Goal: Transaction & Acquisition: Obtain resource

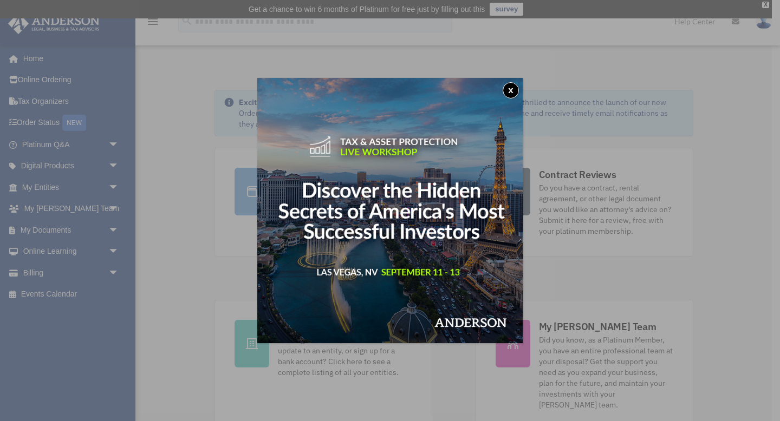
click at [509, 91] on button "x" at bounding box center [511, 90] width 16 height 16
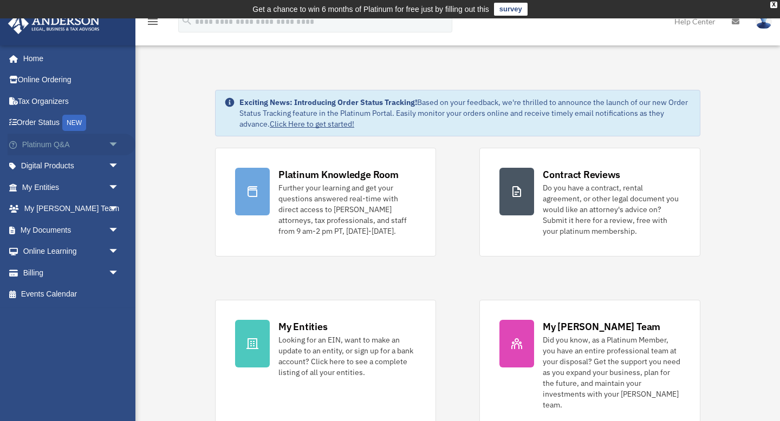
click at [113, 141] on span "arrow_drop_down" at bounding box center [119, 145] width 22 height 22
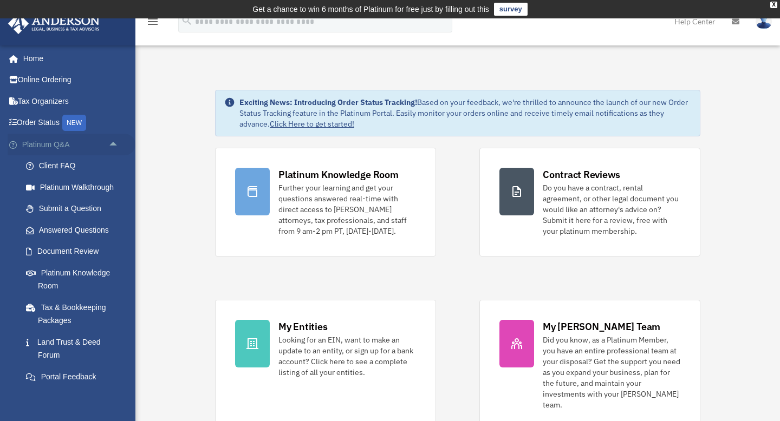
click at [113, 141] on span "arrow_drop_up" at bounding box center [119, 145] width 22 height 22
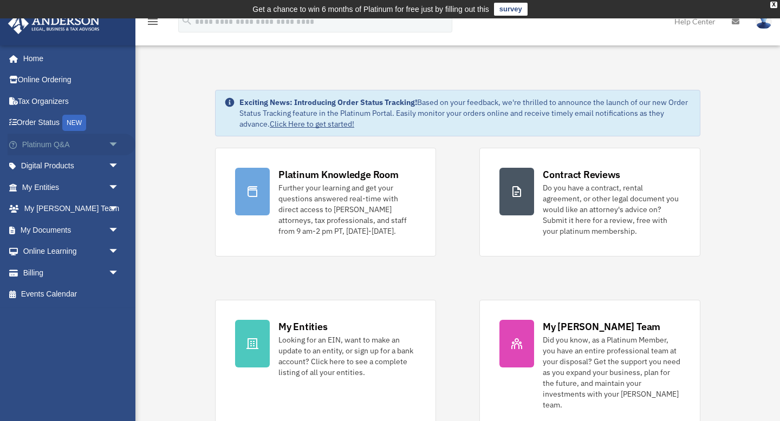
click at [113, 141] on span "arrow_drop_down" at bounding box center [119, 145] width 22 height 22
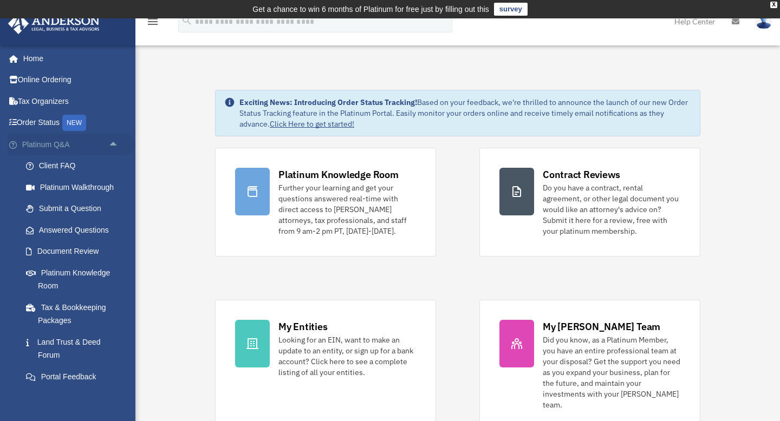
click at [113, 141] on span "arrow_drop_up" at bounding box center [119, 145] width 22 height 22
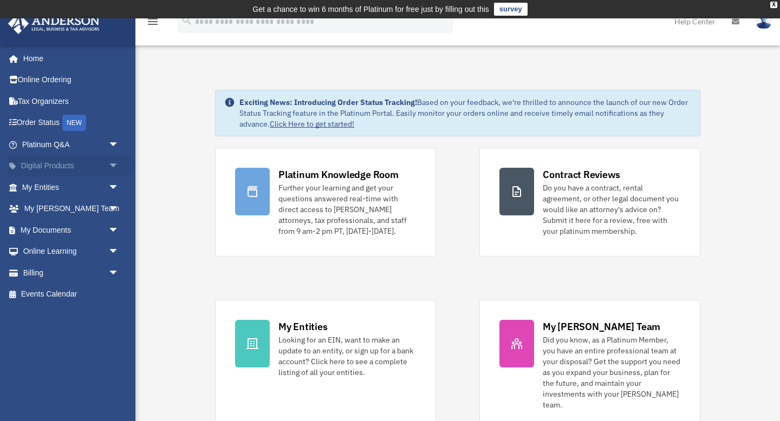
click at [113, 164] on span "arrow_drop_down" at bounding box center [119, 166] width 22 height 22
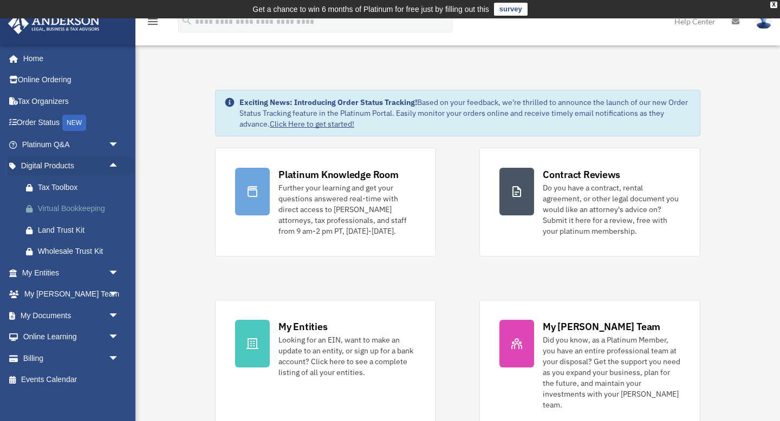
click at [76, 207] on div "Virtual Bookkeeping" at bounding box center [80, 209] width 84 height 14
click at [112, 315] on span "arrow_drop_down" at bounding box center [119, 316] width 22 height 22
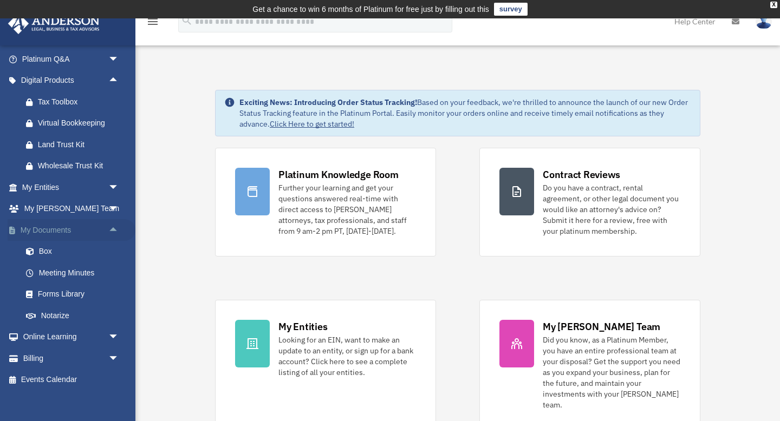
scroll to position [94, 0]
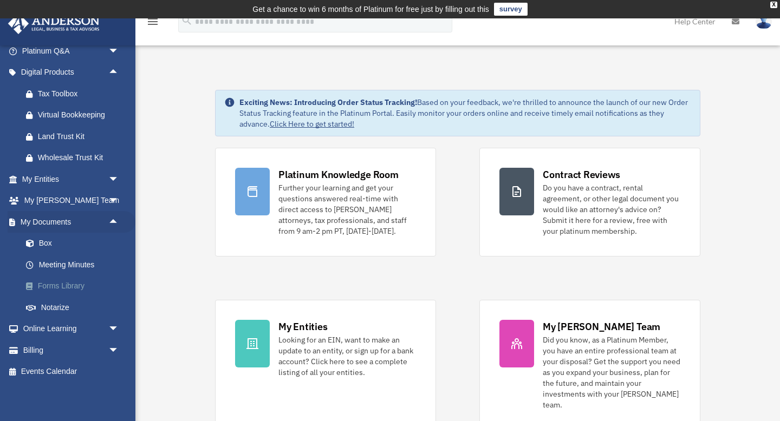
click at [69, 285] on link "Forms Library" at bounding box center [75, 287] width 120 height 22
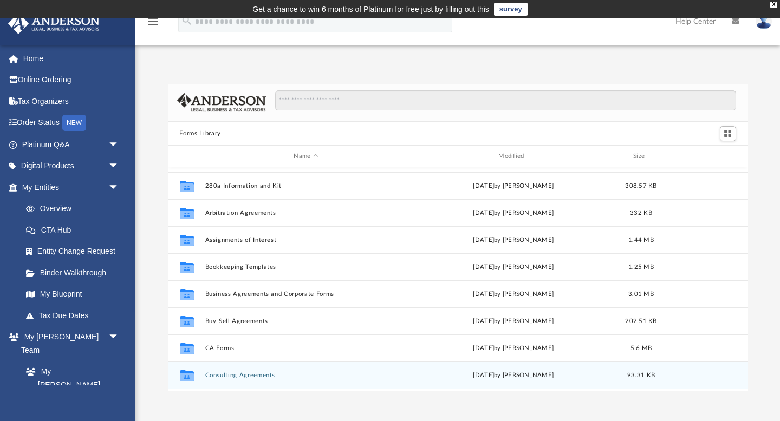
scroll to position [9, 0]
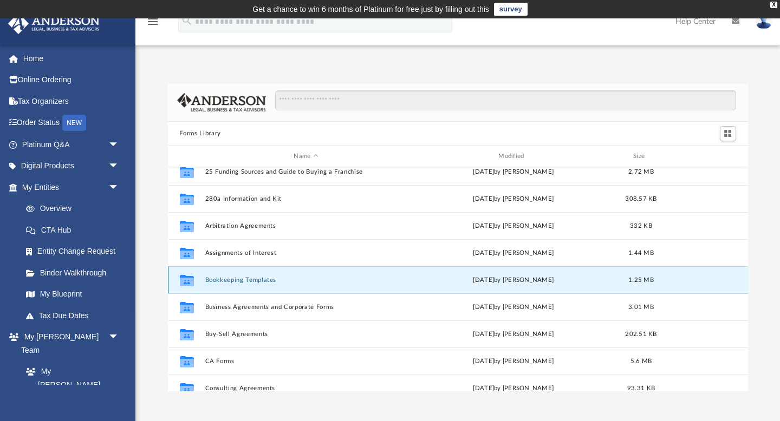
click at [270, 278] on button "Bookkeeping Templates" at bounding box center [306, 280] width 203 height 7
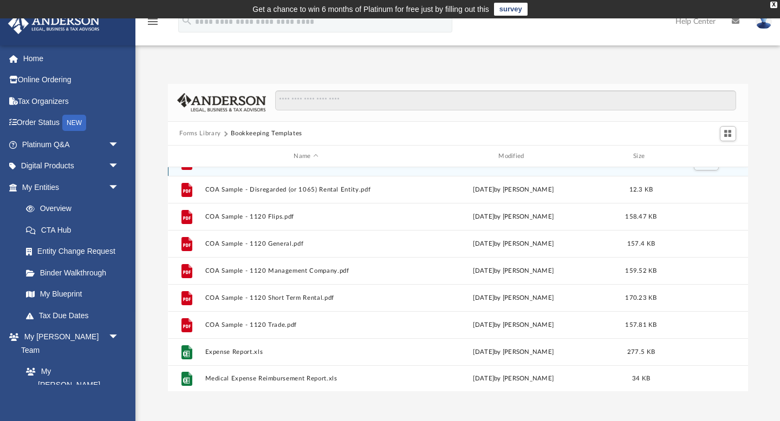
scroll to position [73, 0]
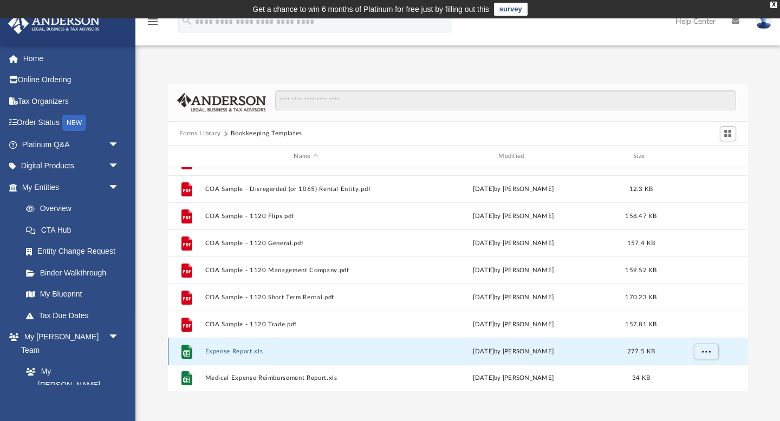
click at [227, 350] on button "Expense Report.xls" at bounding box center [306, 351] width 203 height 7
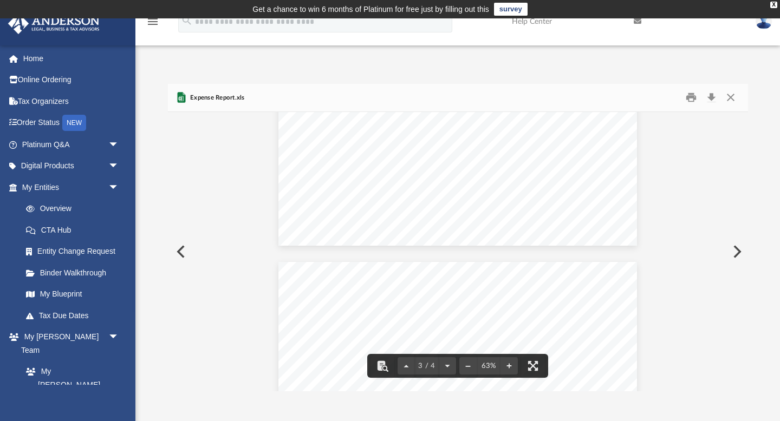
scroll to position [892, 0]
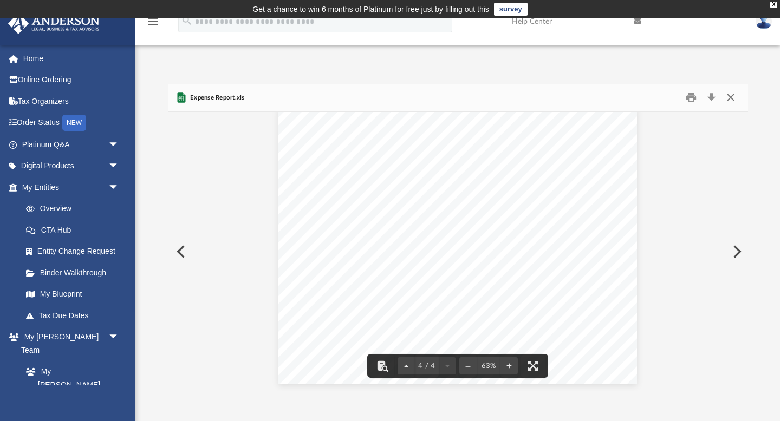
click at [728, 95] on button "Close" at bounding box center [730, 97] width 19 height 17
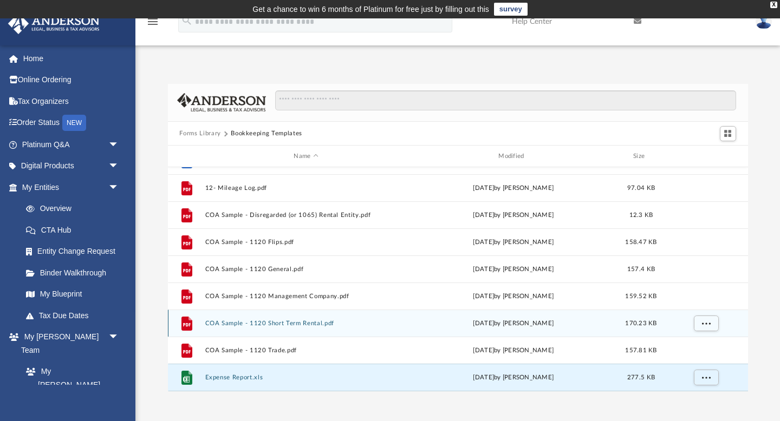
scroll to position [44, 0]
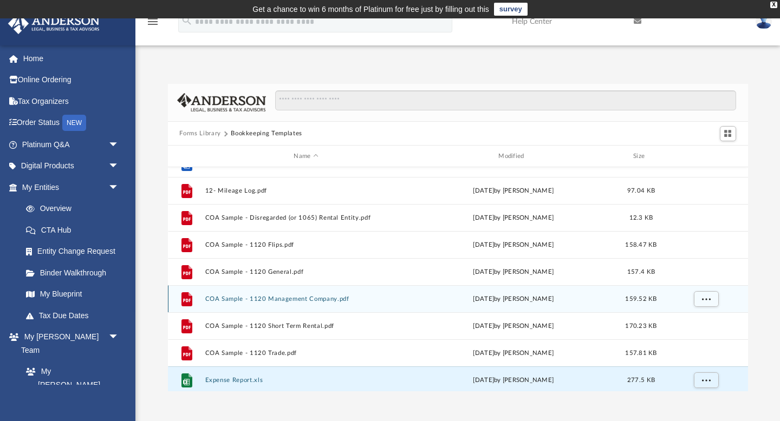
click at [276, 299] on button "COA Sample - 1120 Management Company.pdf" at bounding box center [306, 299] width 203 height 7
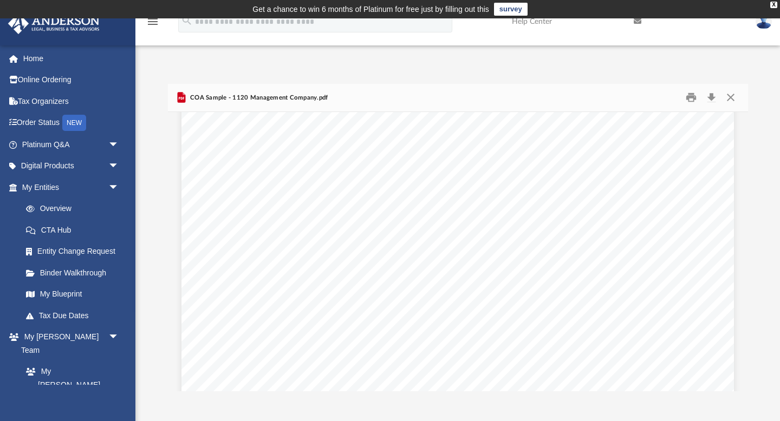
scroll to position [24, 0]
click at [734, 99] on button "Close" at bounding box center [730, 97] width 19 height 17
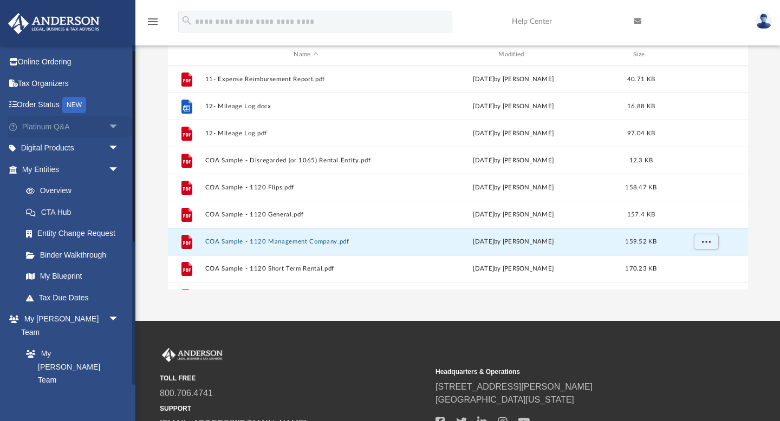
scroll to position [0, 0]
